Goal: Information Seeking & Learning: Learn about a topic

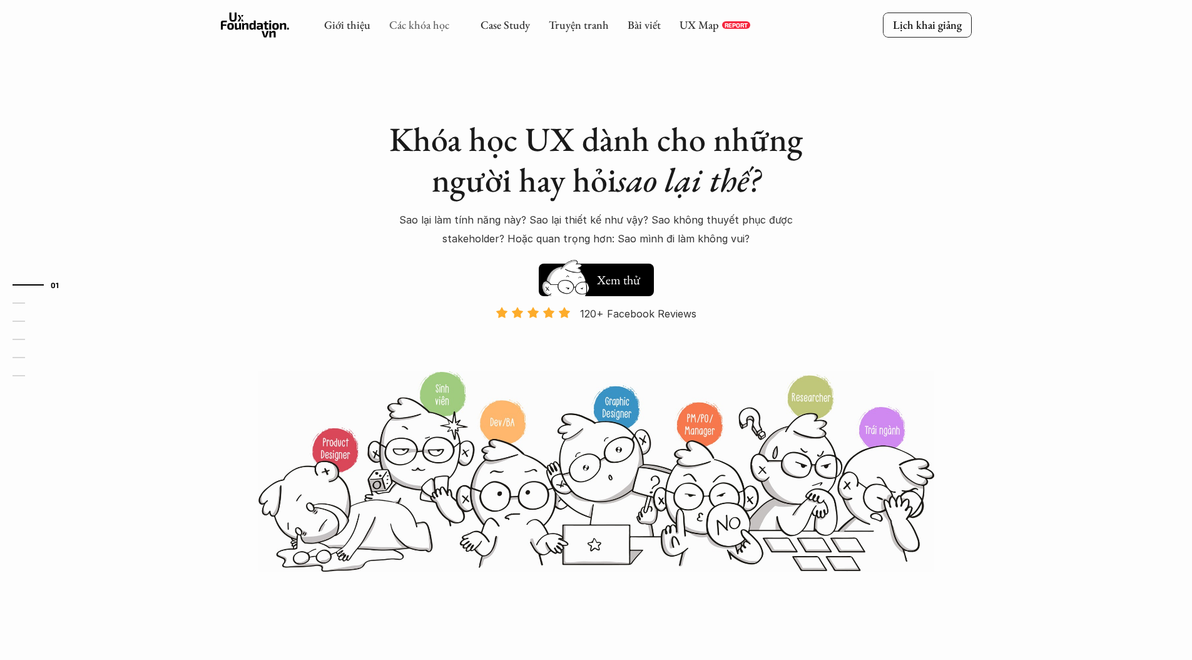
click at [406, 22] on link "Các khóa học" at bounding box center [419, 25] width 60 height 14
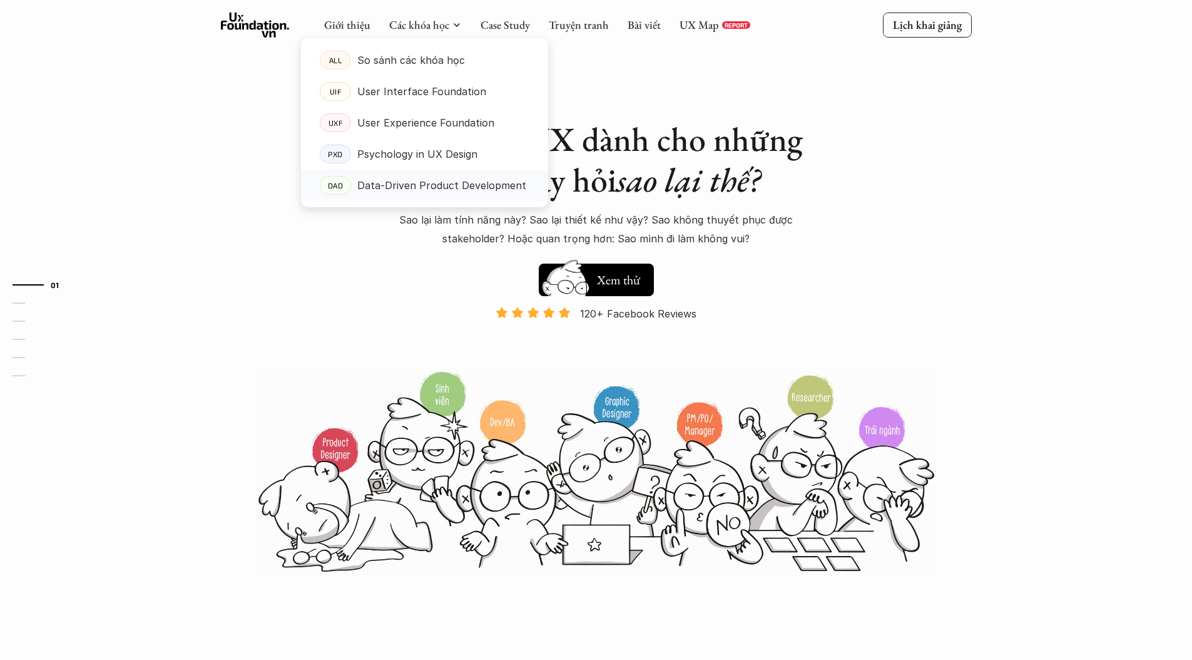
click at [419, 187] on p "Data-Driven Product Development" at bounding box center [441, 185] width 169 height 19
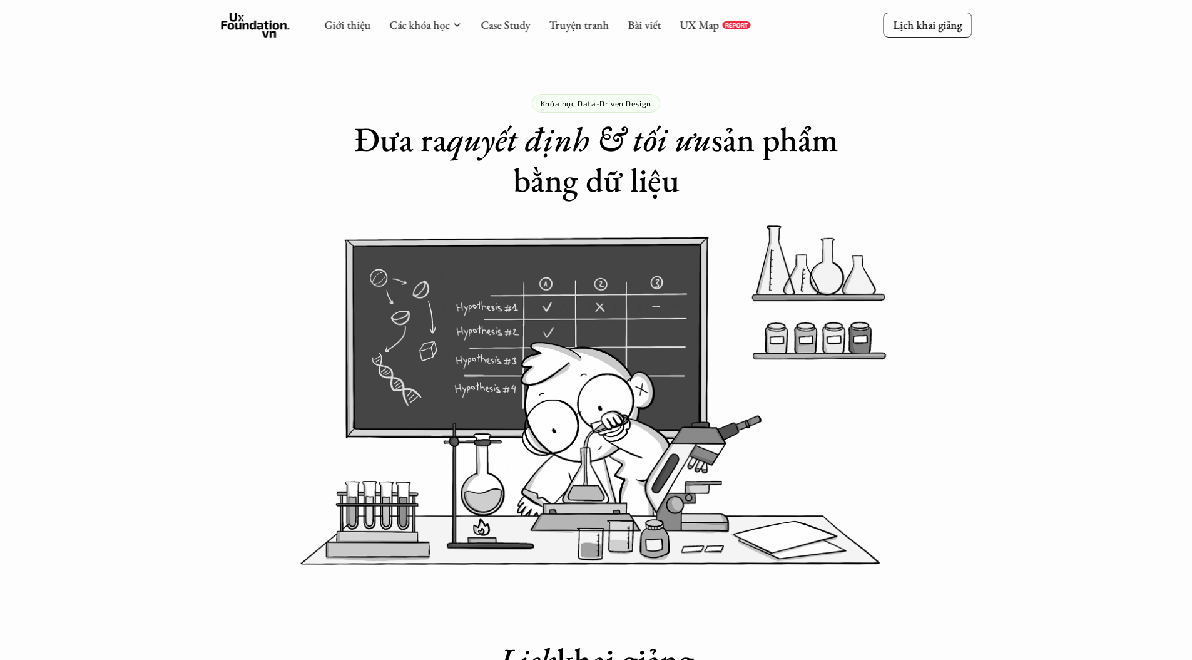
click at [451, 146] on em "quyết định & tối ưu" at bounding box center [579, 139] width 265 height 44
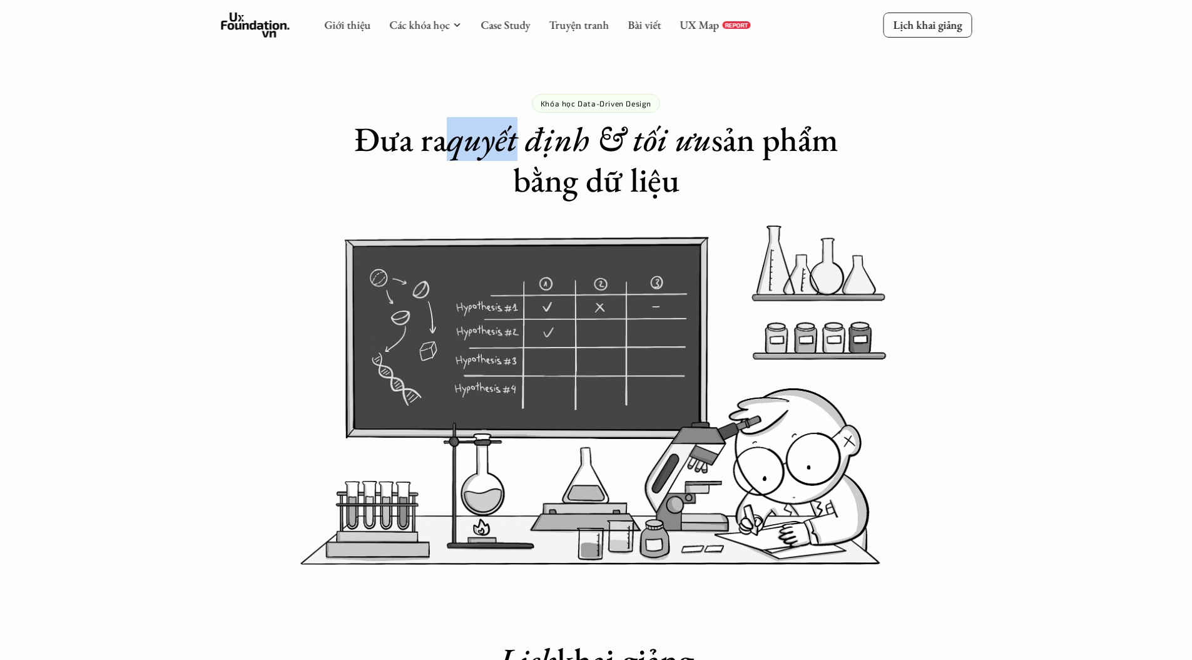
click at [451, 146] on em "quyết định & tối ưu" at bounding box center [579, 139] width 265 height 44
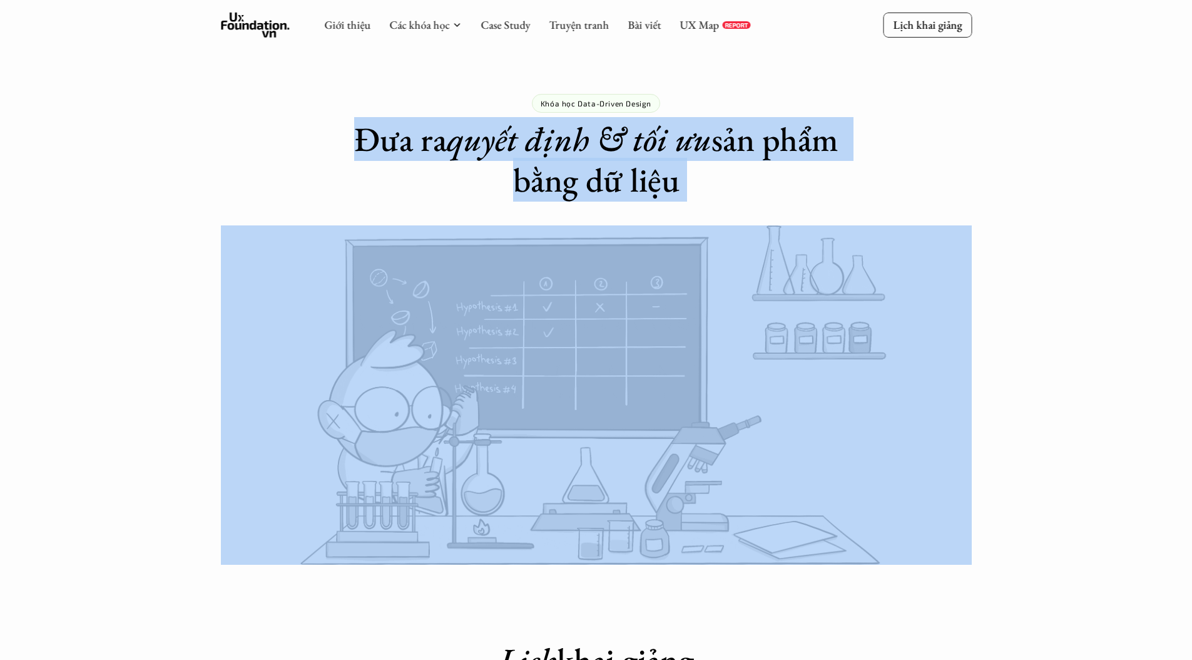
click at [450, 146] on em "quyết định & tối ưu" at bounding box center [579, 139] width 265 height 44
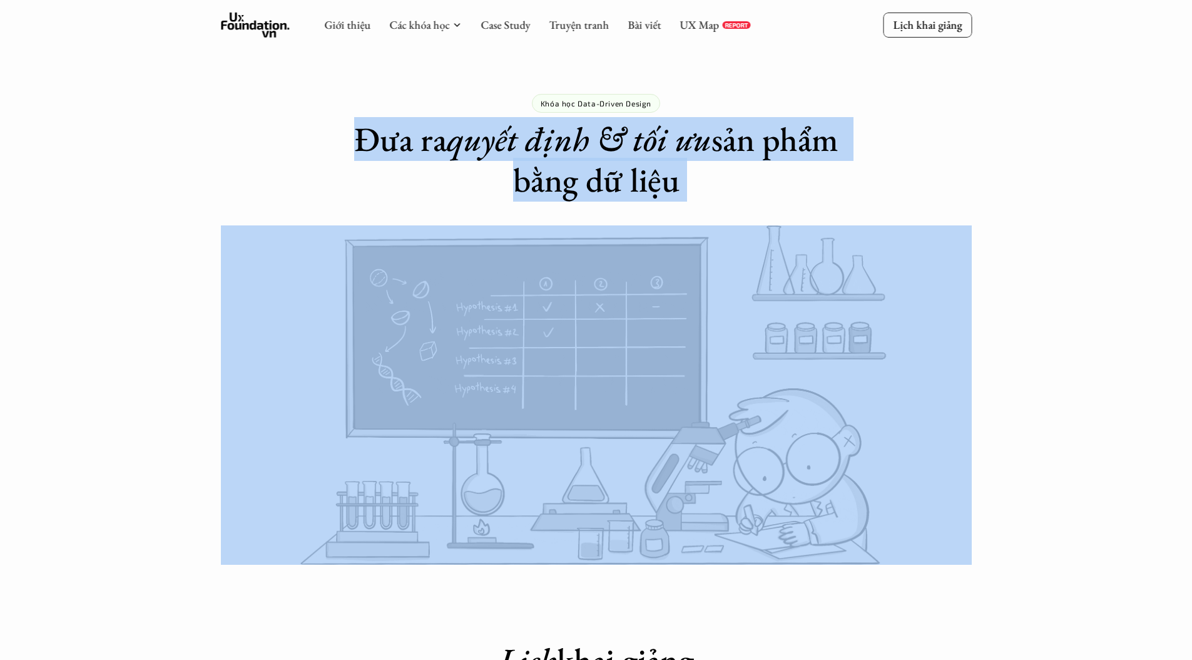
copy h1 "Đưa ra quyết định & tối ưu sản phẩm bằng dữ liệu"
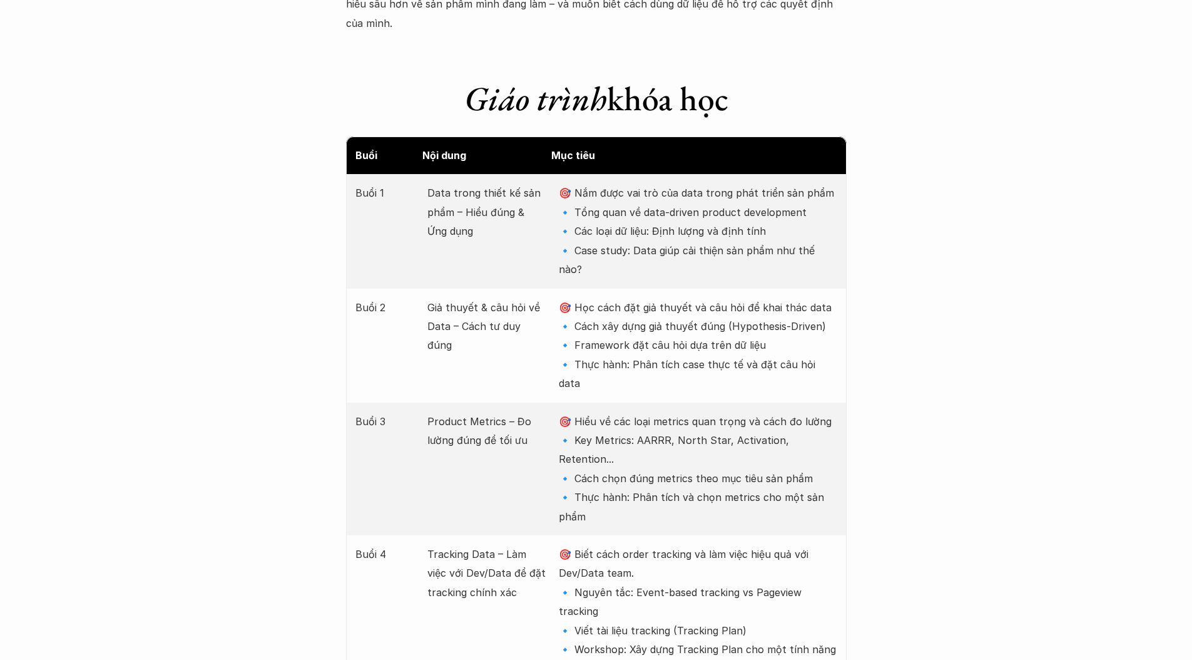
scroll to position [1594, 0]
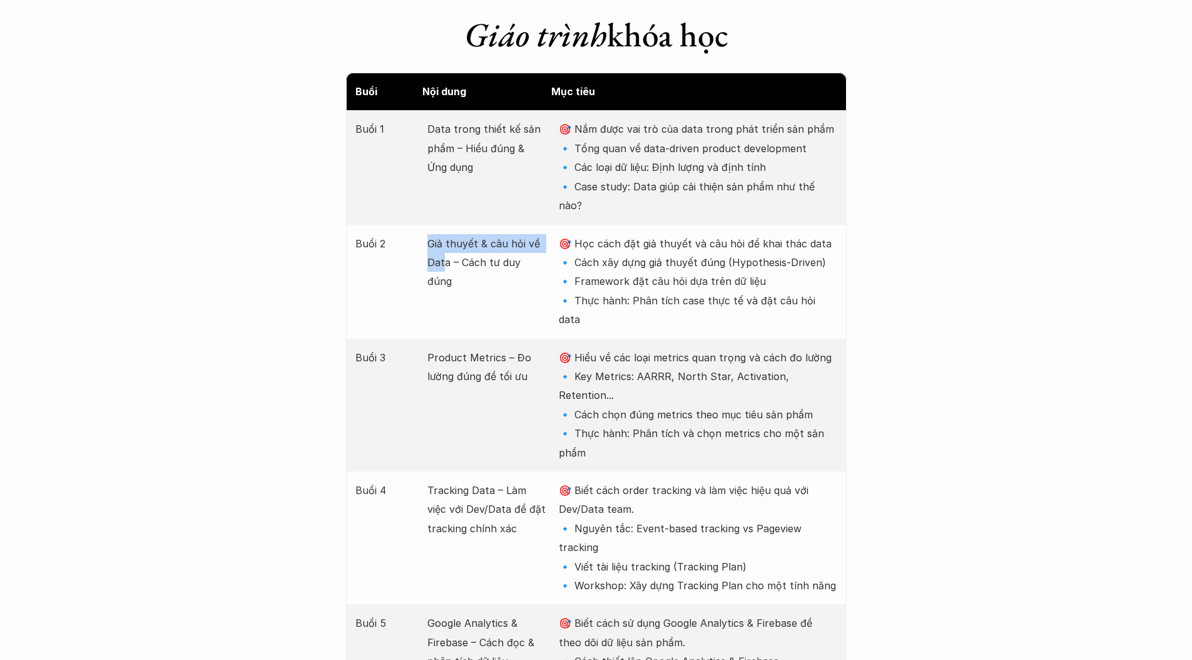
drag, startPoint x: 426, startPoint y: 205, endPoint x: 447, endPoint y: 223, distance: 28.0
click at [444, 225] on div "Buổi 2 Giả thuyết & câu hỏi về Data – Cách tư duy đúng 🎯 Học cách đặt giả thuyế…" at bounding box center [596, 282] width 501 height 114
copy p "Giả thuyết & câu hỏi về Dat"
click at [448, 234] on p "Giả thuyết & câu hỏi về Data – Cách tư duy đúng" at bounding box center [486, 262] width 119 height 57
copy p "Giả thuyết & câu hỏi về Data"
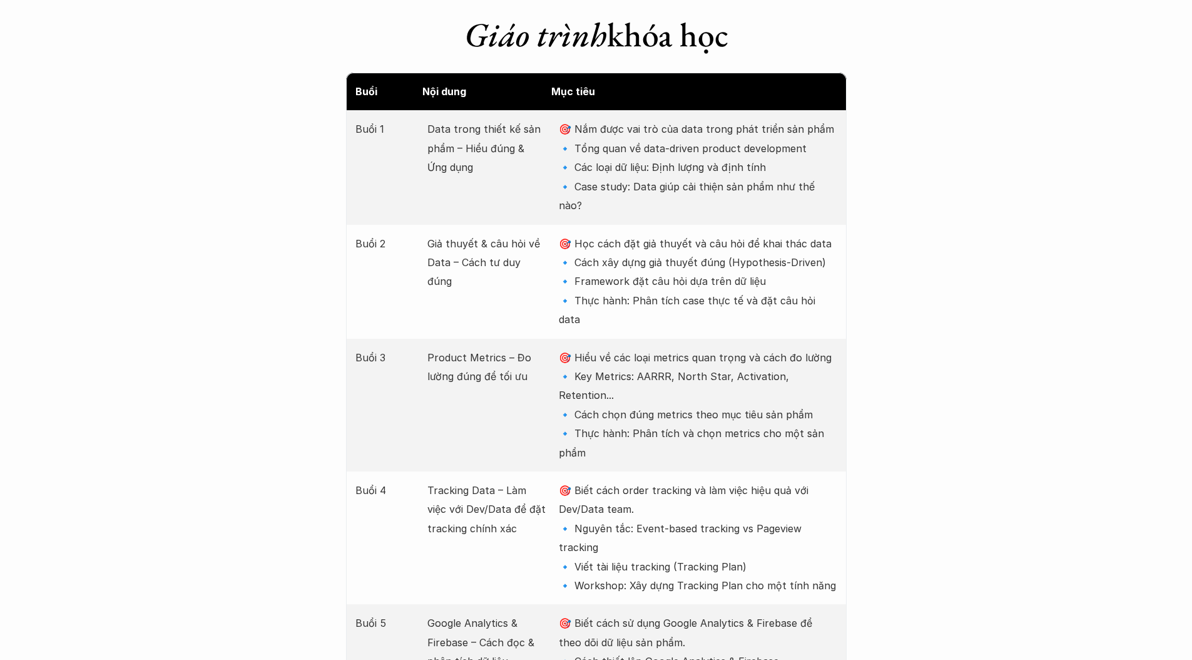
click at [751, 234] on p "🎯 Học cách đặt giả thuyết và câu hỏi để khai thác data 🔹 Cách xây dựng giả thuy…" at bounding box center [698, 281] width 278 height 95
copy p "ypothesis-"
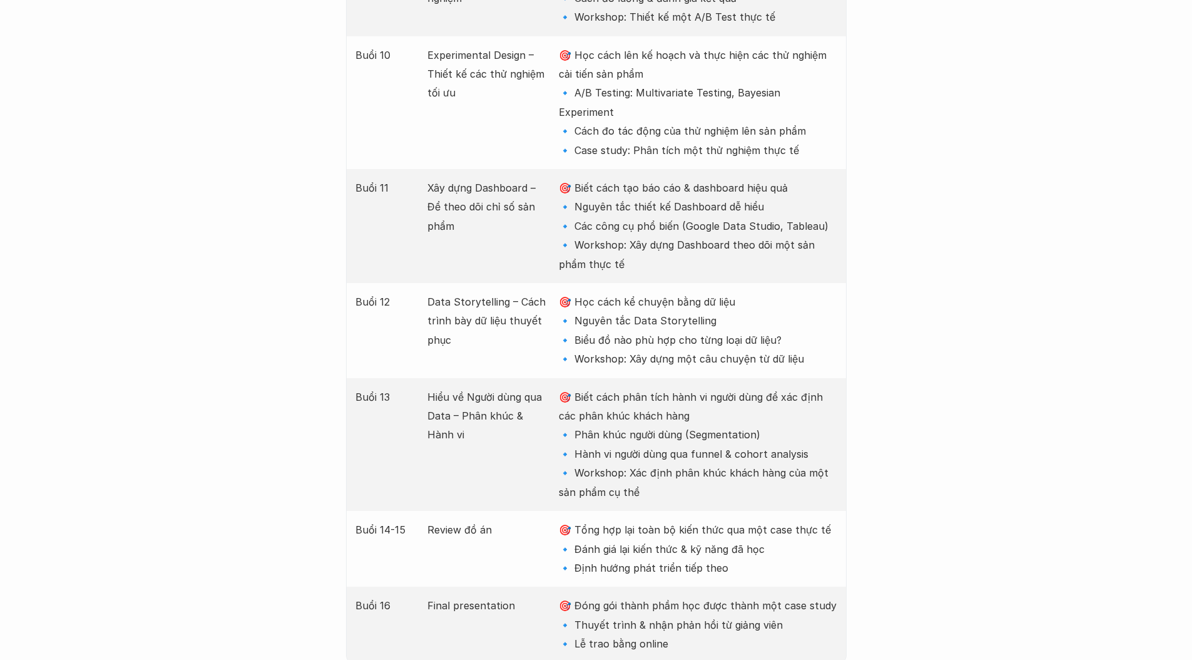
scroll to position [2734, 0]
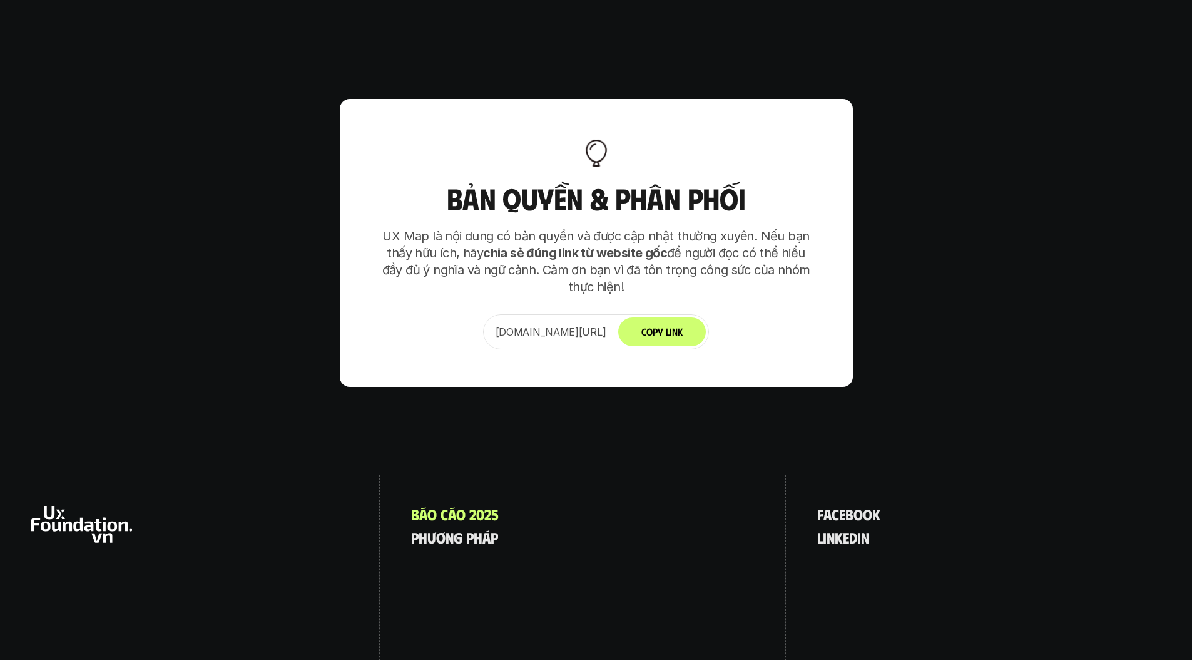
scroll to position [8012, 0]
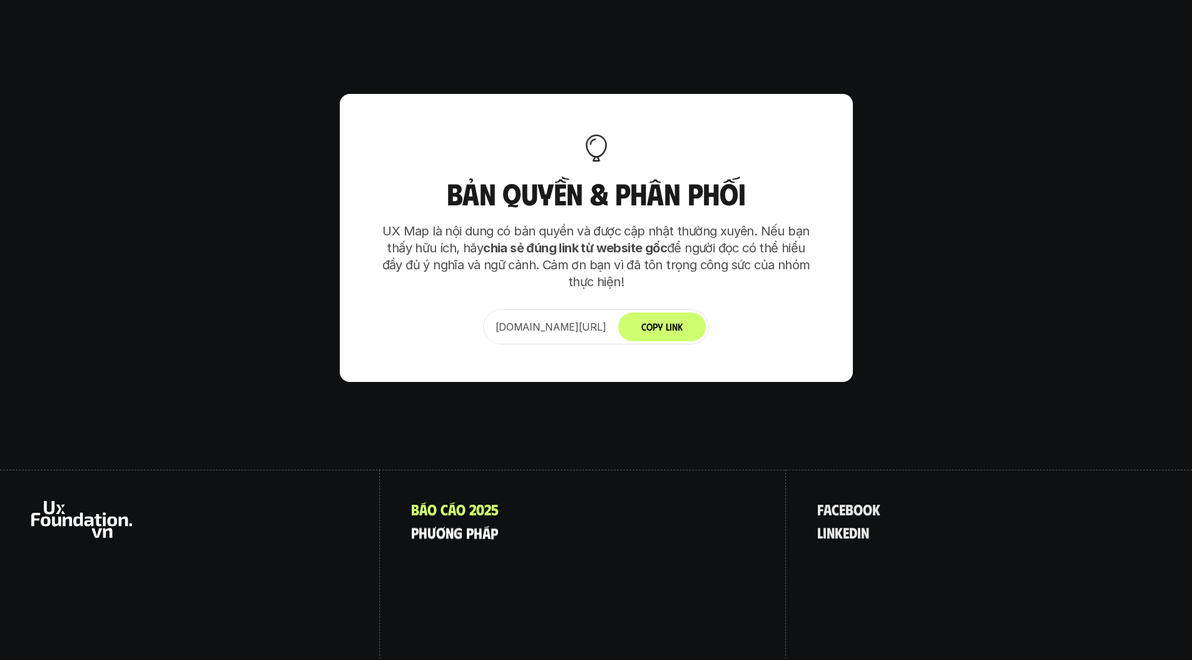
click at [461, 524] on p "p h ư ơ n g p h á p" at bounding box center [454, 532] width 87 height 16
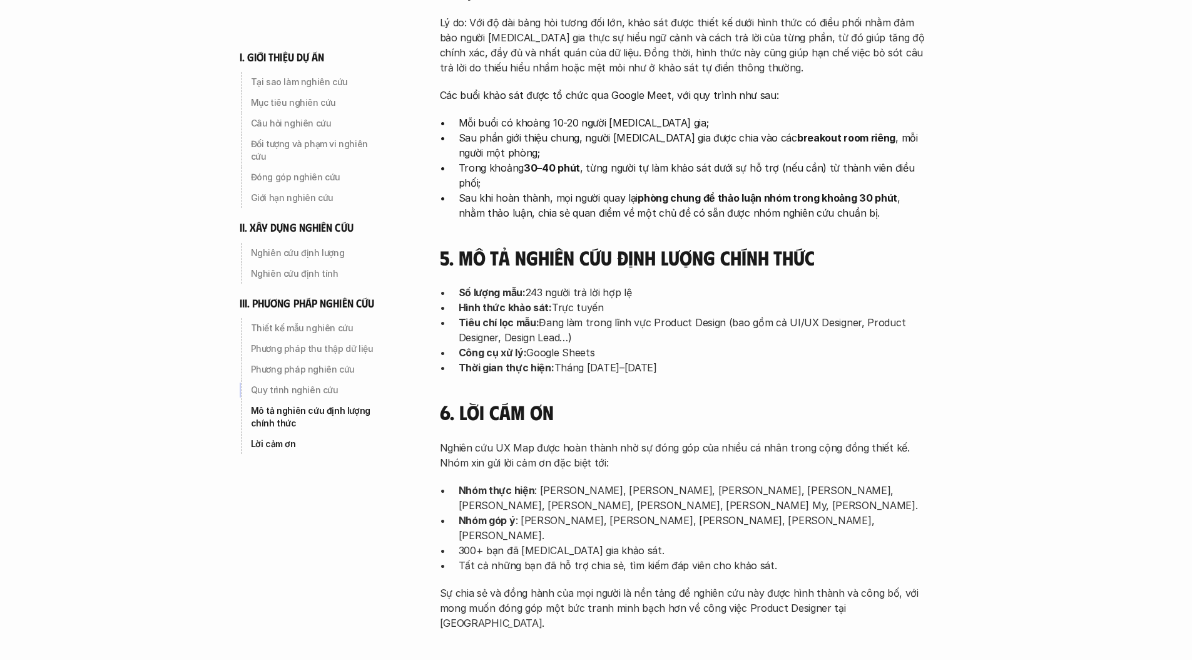
scroll to position [3948, 0]
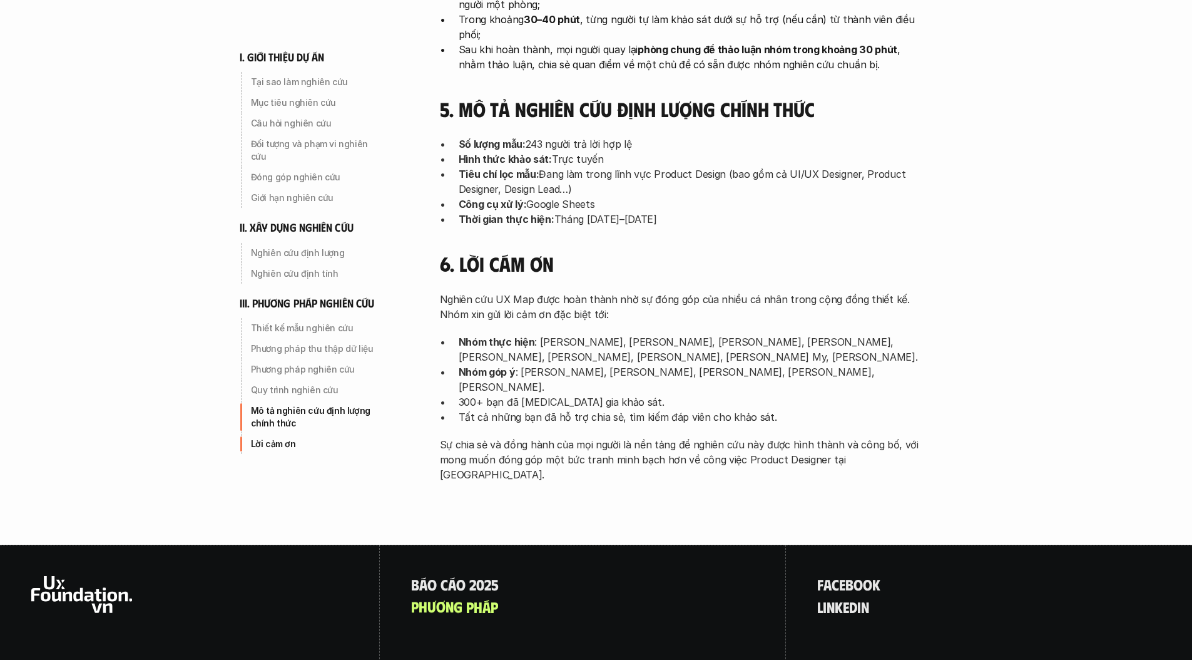
click at [463, 545] on div "B á o c á o 2 0 2 5 p h ư ơ n g p h á p" at bounding box center [583, 655] width 406 height 220
click at [467, 576] on p "B á o c á o 2 0 2 5" at bounding box center [455, 584] width 88 height 16
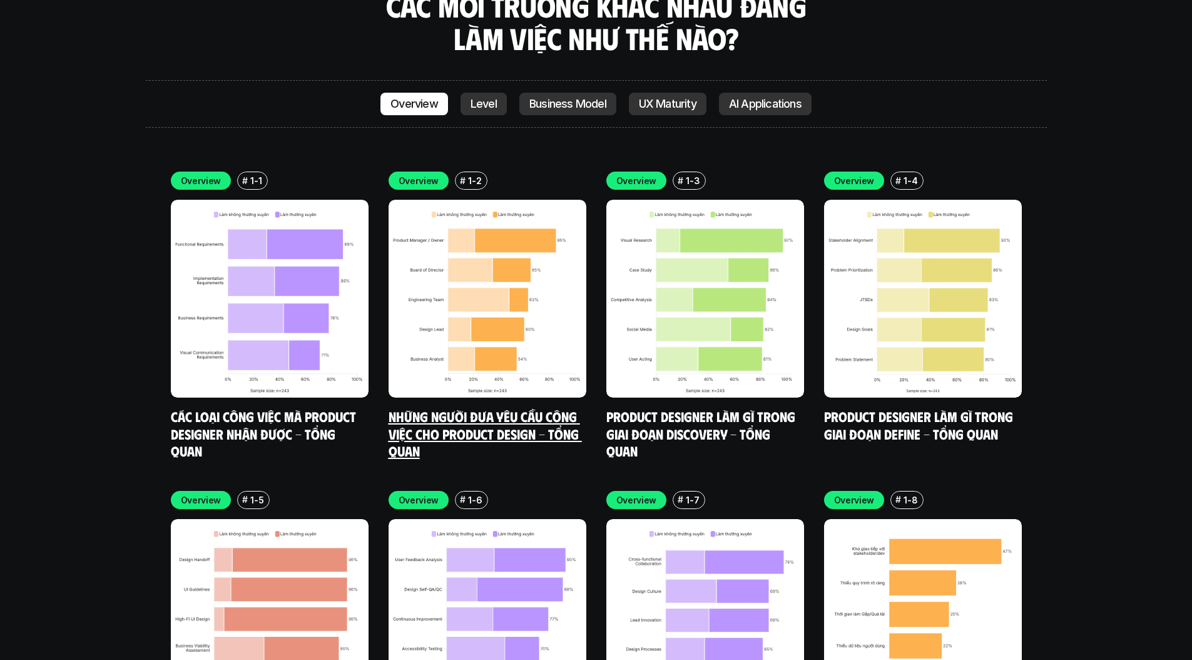
scroll to position [3709, 0]
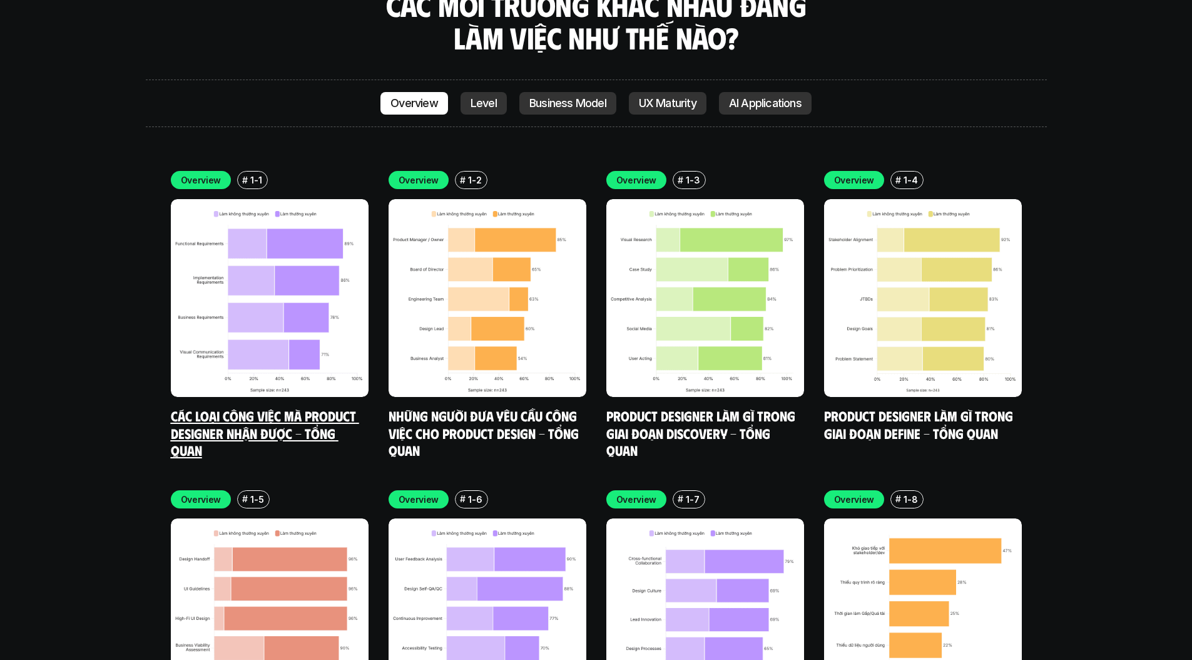
click at [250, 173] on p "1-1" at bounding box center [255, 179] width 11 height 13
click at [244, 207] on img at bounding box center [270, 298] width 198 height 198
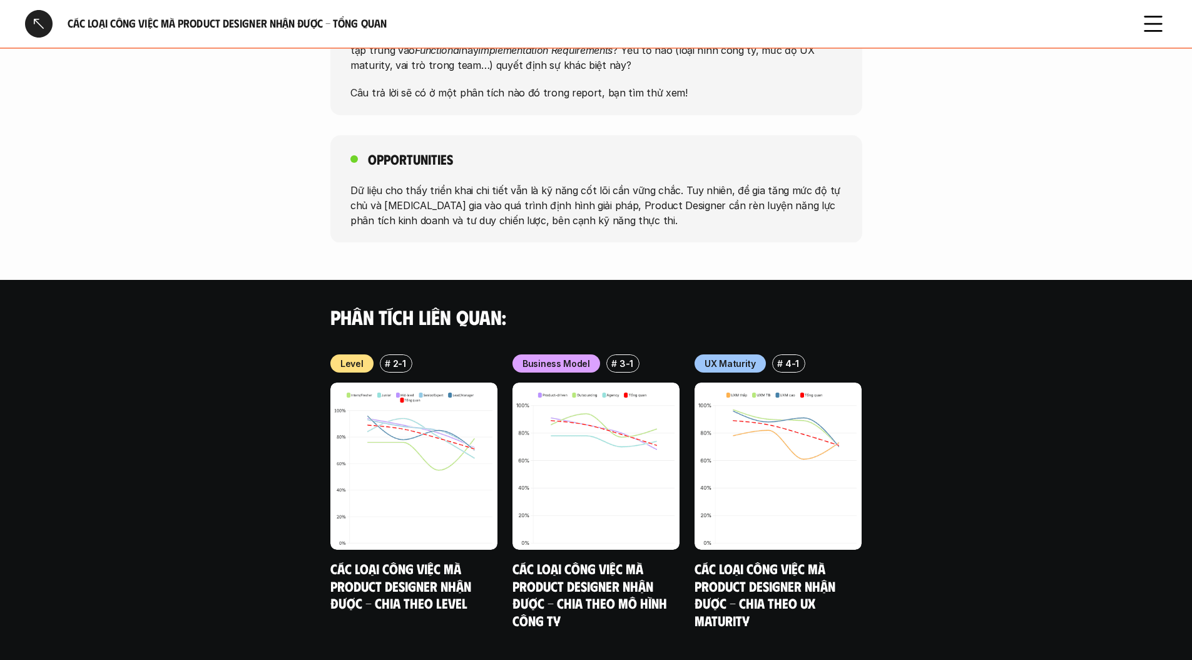
scroll to position [1030, 0]
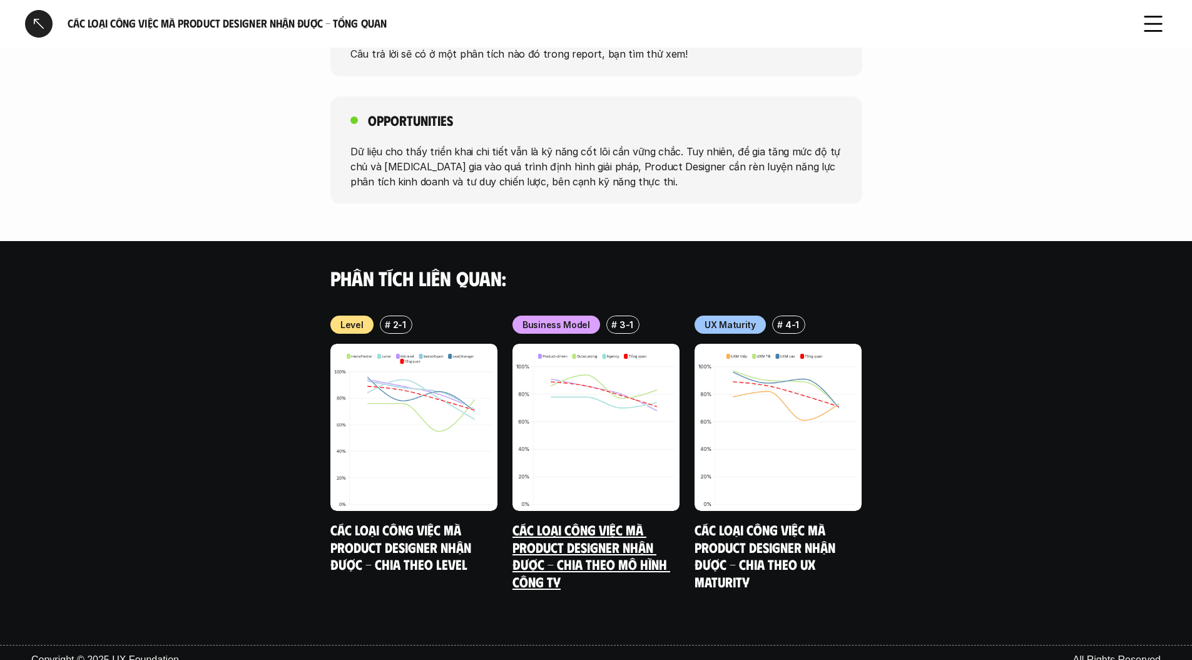
click at [580, 372] on img at bounding box center [596, 427] width 167 height 167
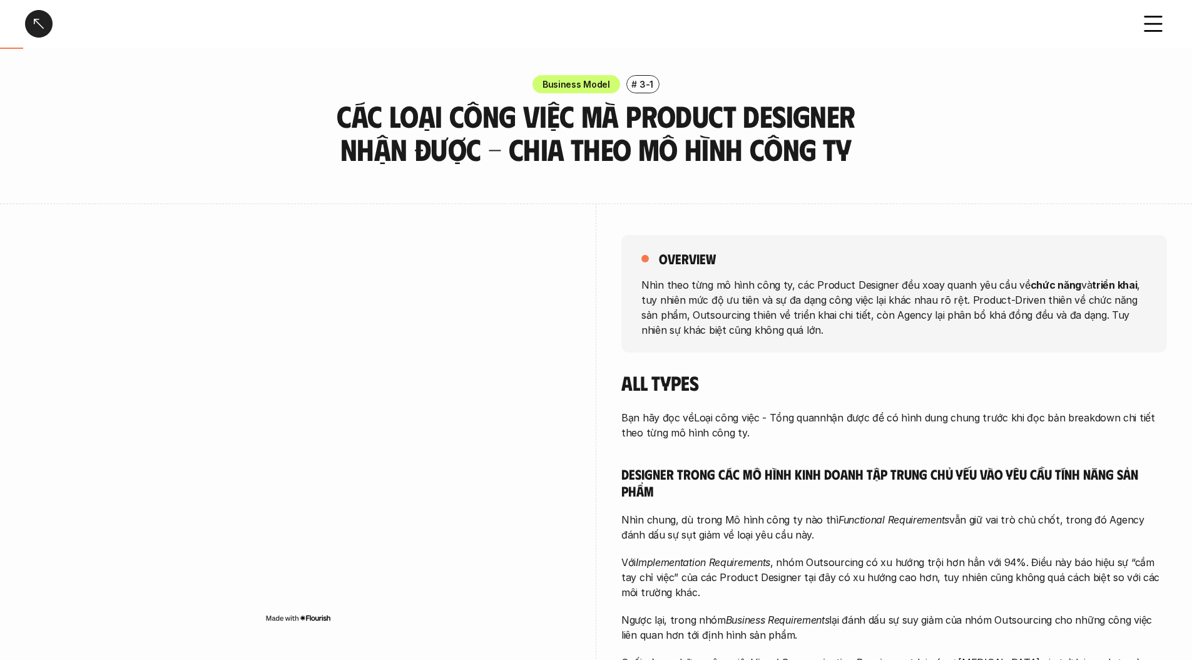
click at [49, 26] on div at bounding box center [39, 24] width 28 height 28
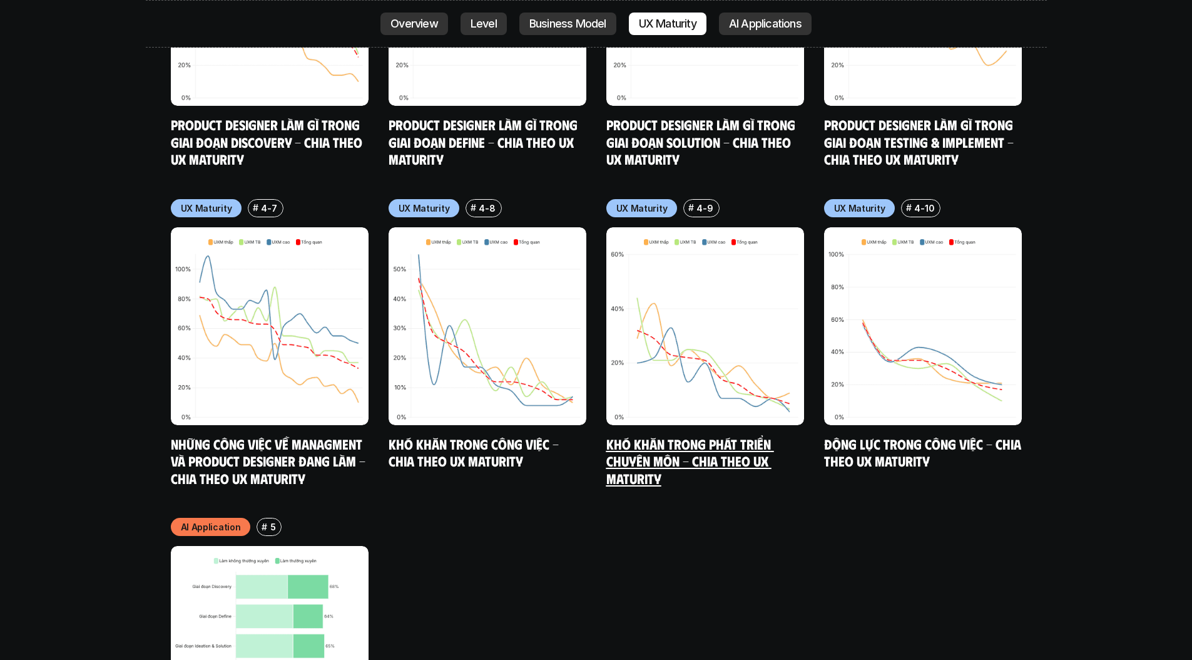
scroll to position [6552, 0]
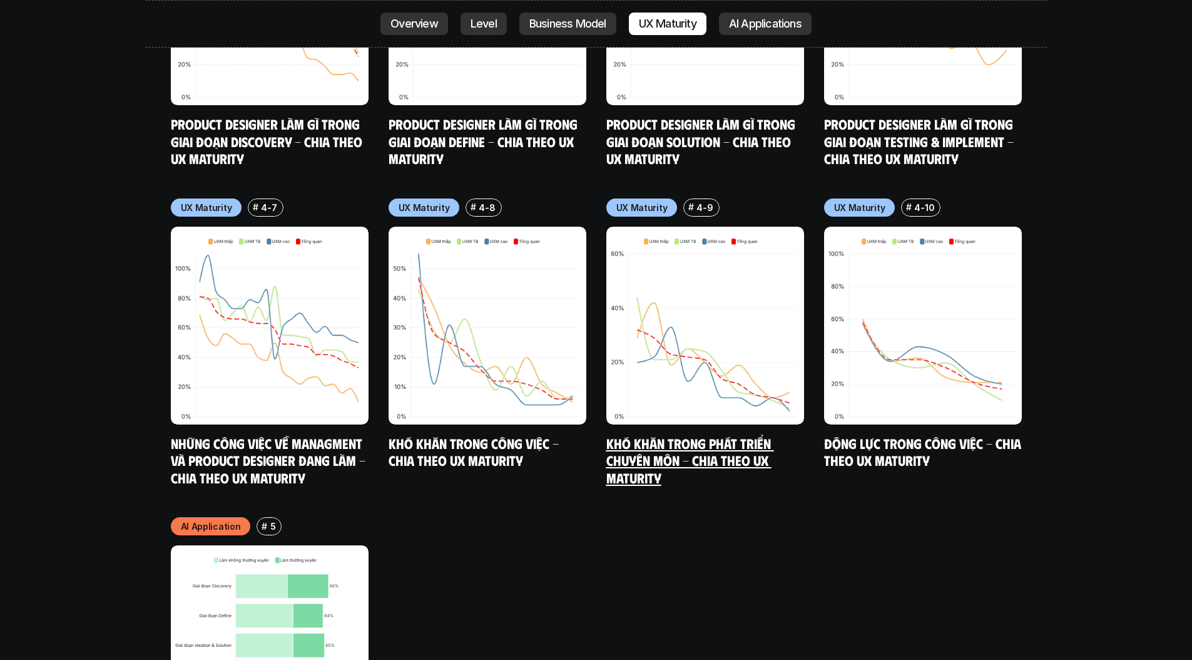
click at [682, 370] on div "UX Maturity # 4-9 Khó khăn trong phát triển chuyên môn - Chia theo UX Maturity" at bounding box center [705, 342] width 198 height 288
click at [712, 434] on link "Khó khăn trong phát triển chuyên môn - Chia theo UX Maturity" at bounding box center [690, 459] width 168 height 51
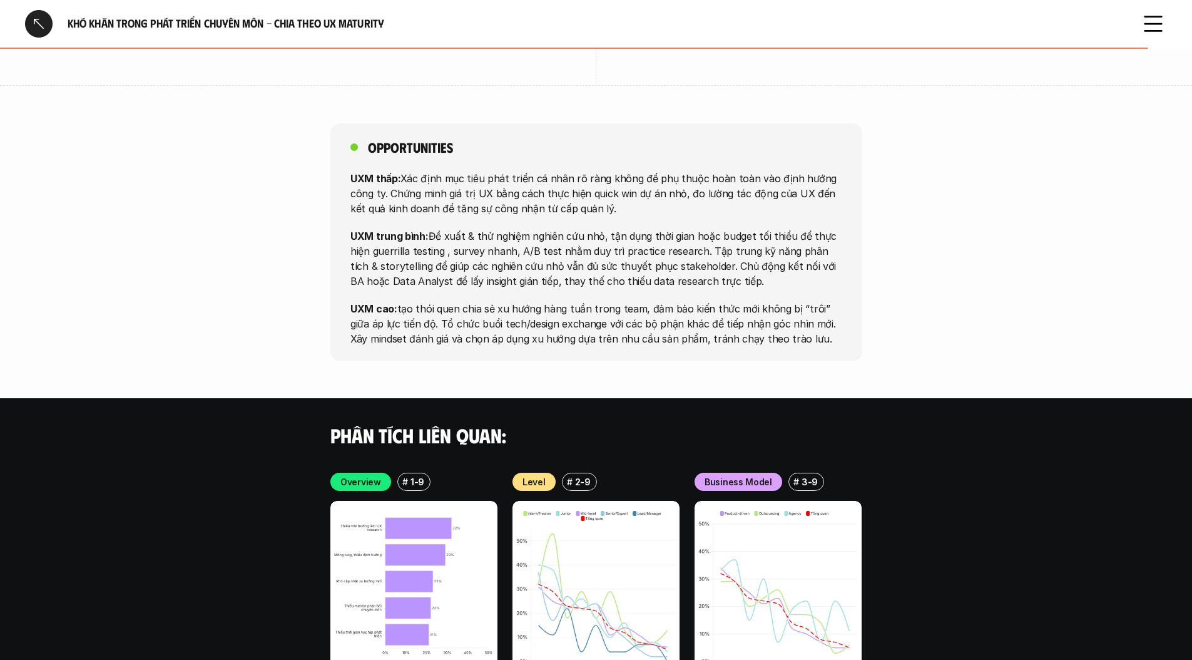
scroll to position [2247, 0]
